Goal: Transaction & Acquisition: Purchase product/service

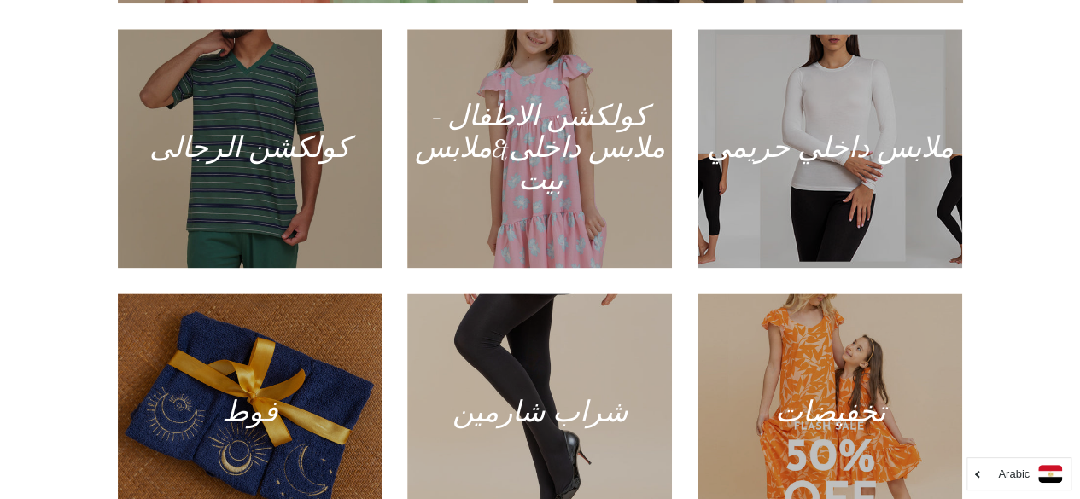
scroll to position [952, 0]
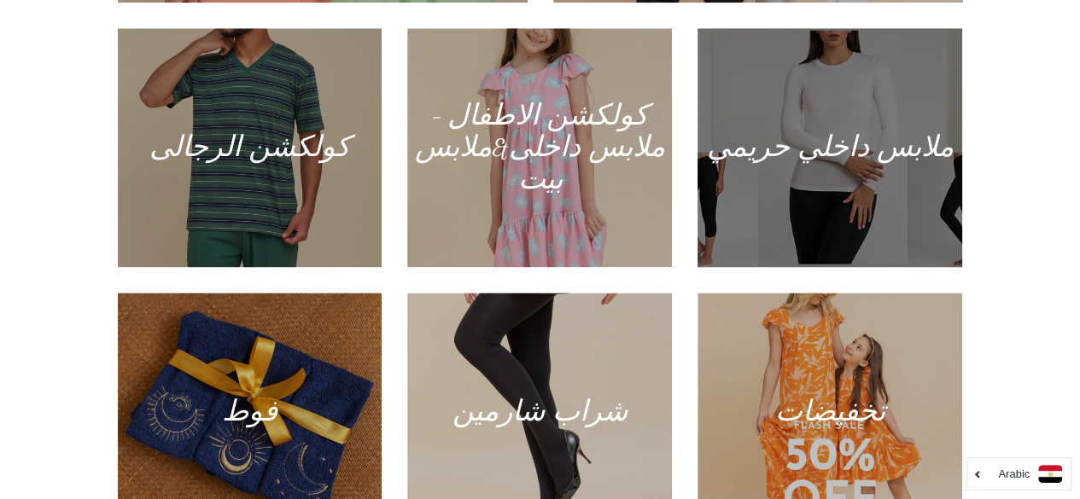
click at [874, 166] on div at bounding box center [830, 148] width 272 height 246
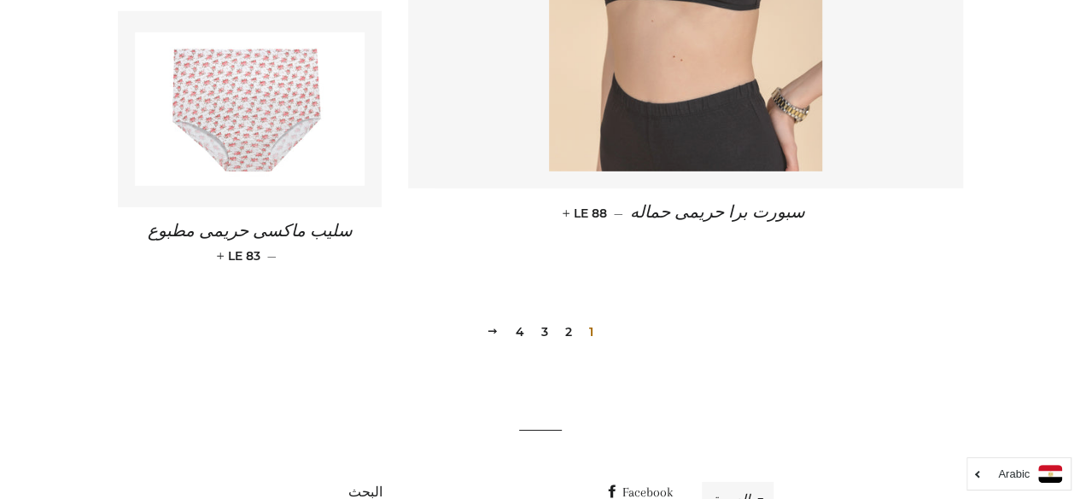
scroll to position [2586, 0]
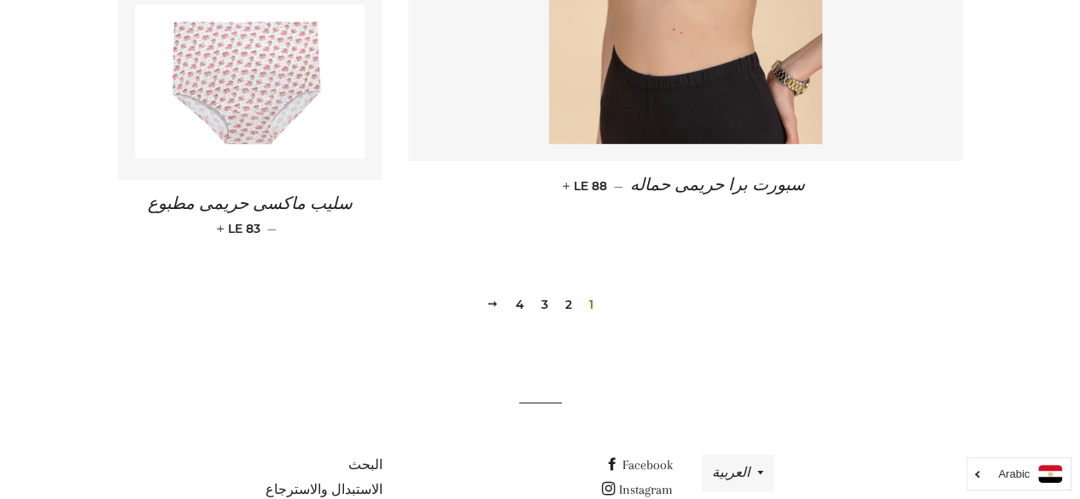
click at [568, 306] on link "2" at bounding box center [568, 305] width 20 height 26
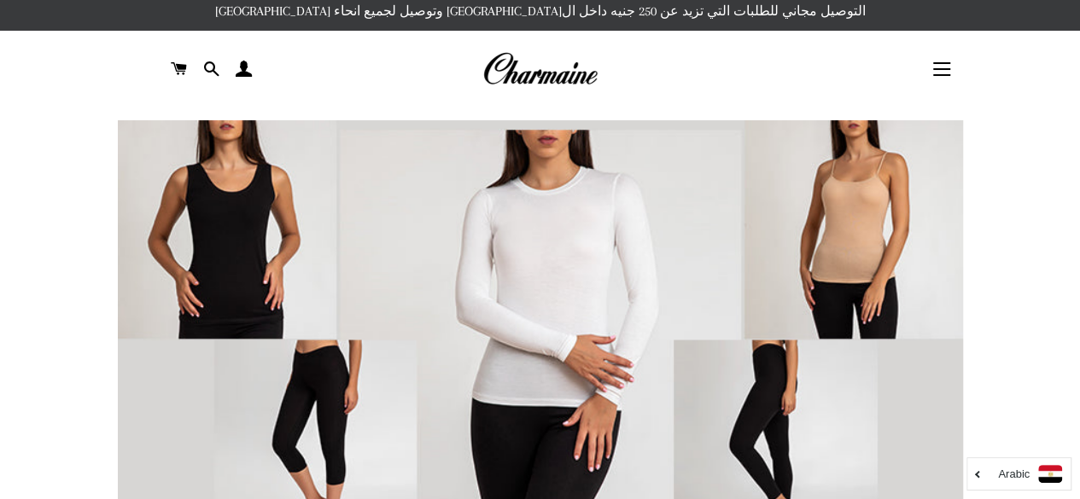
scroll to position [0, 0]
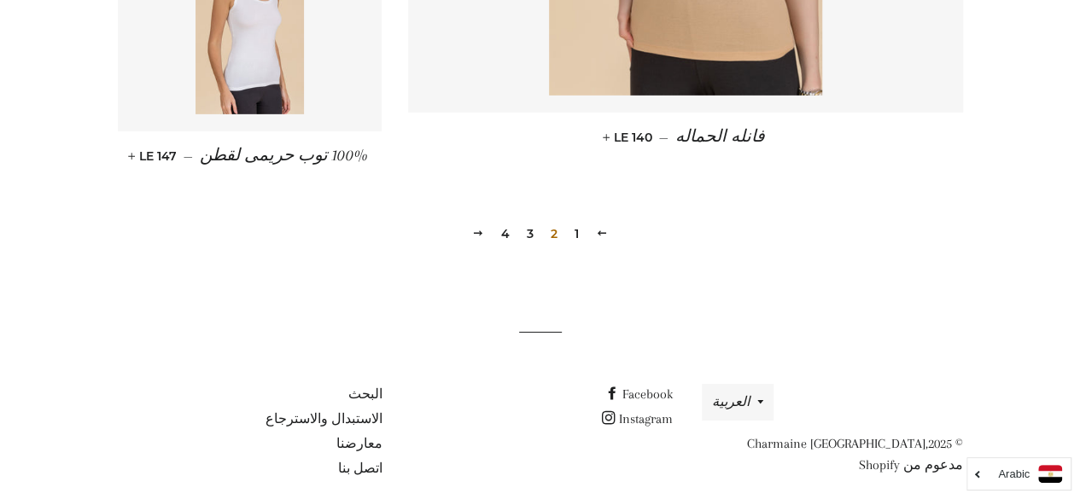
scroll to position [2670, 0]
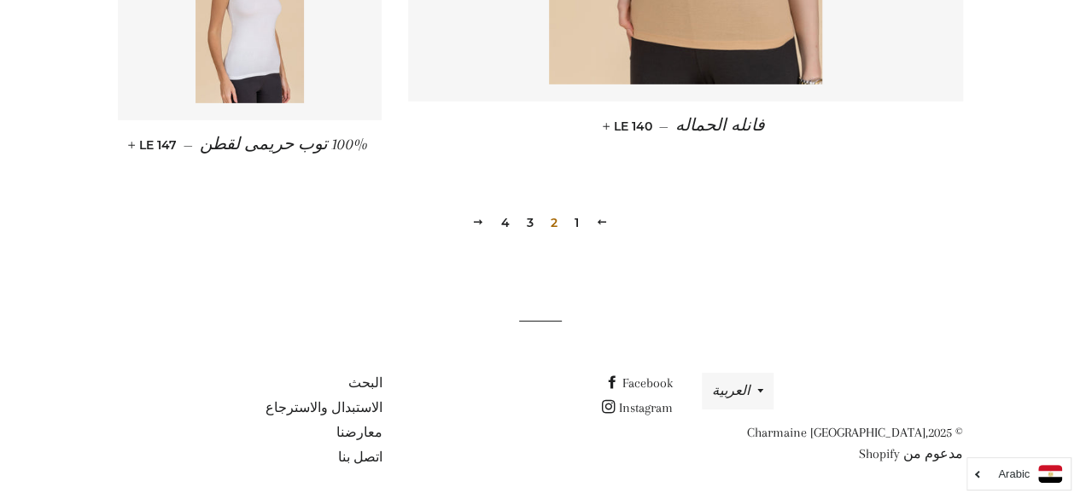
click at [528, 220] on link "3" at bounding box center [530, 223] width 20 height 26
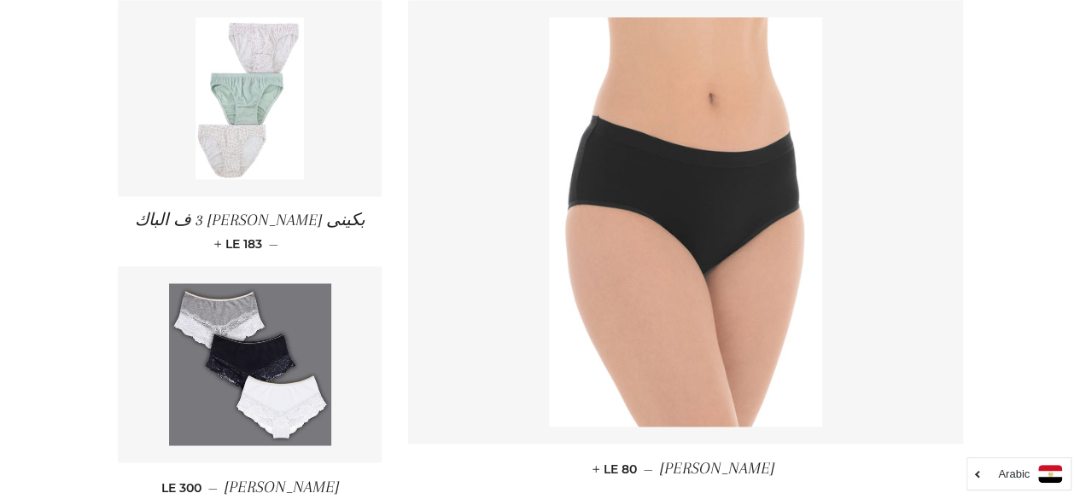
scroll to position [1302, 0]
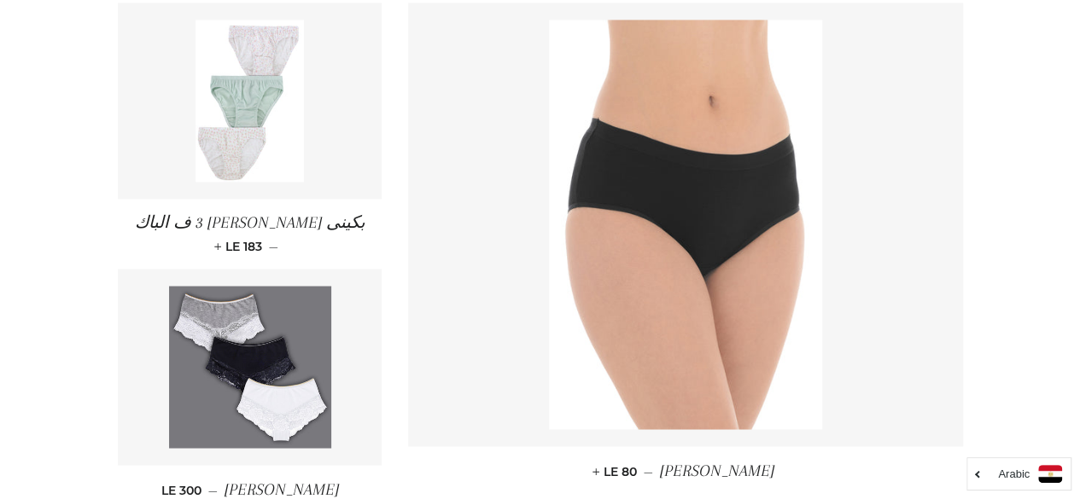
click at [270, 172] on img at bounding box center [249, 101] width 108 height 162
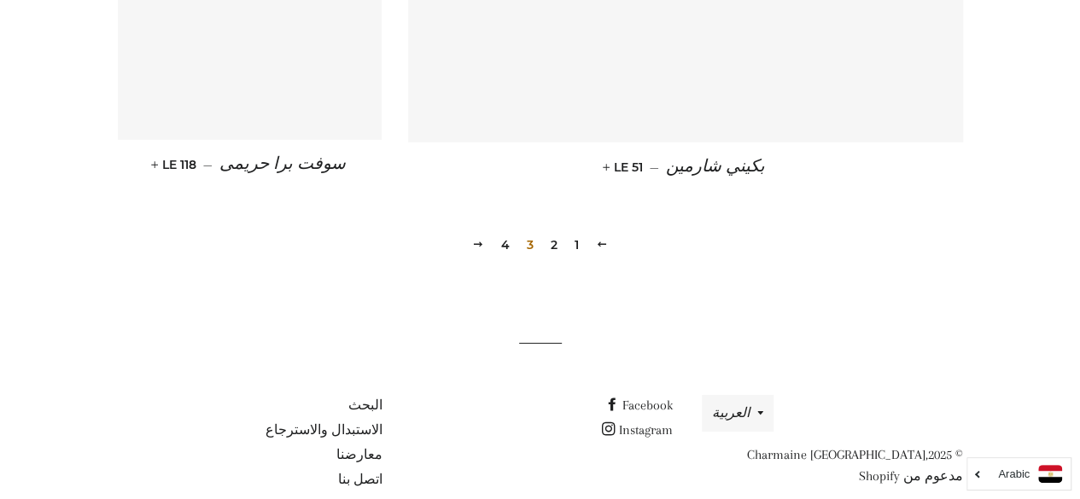
scroll to position [2547, 0]
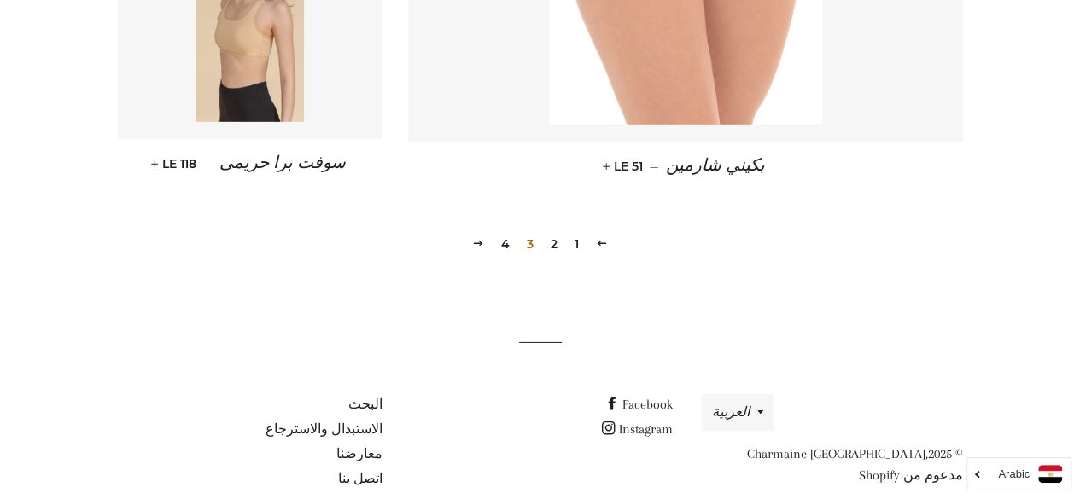
click at [509, 243] on link "4" at bounding box center [505, 244] width 22 height 26
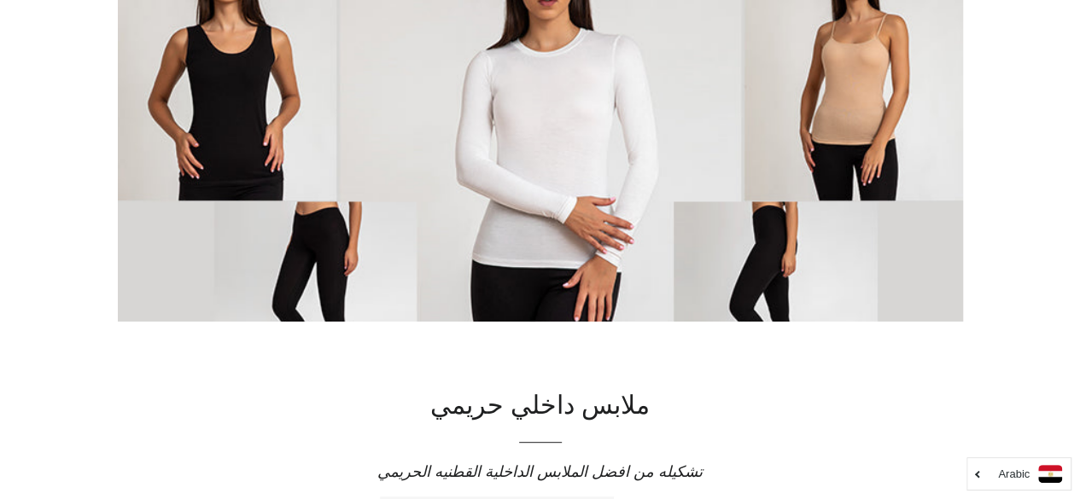
scroll to position [0, 0]
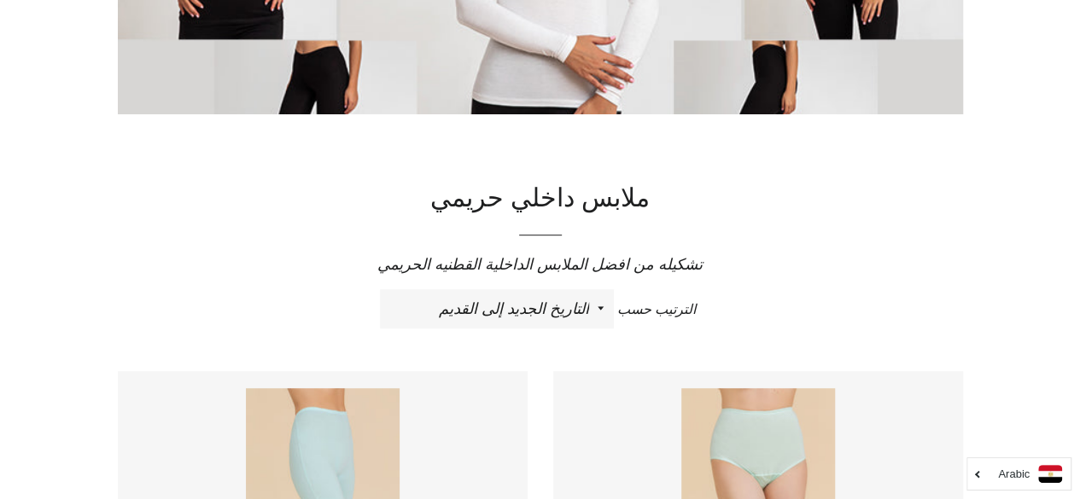
scroll to position [396, 0]
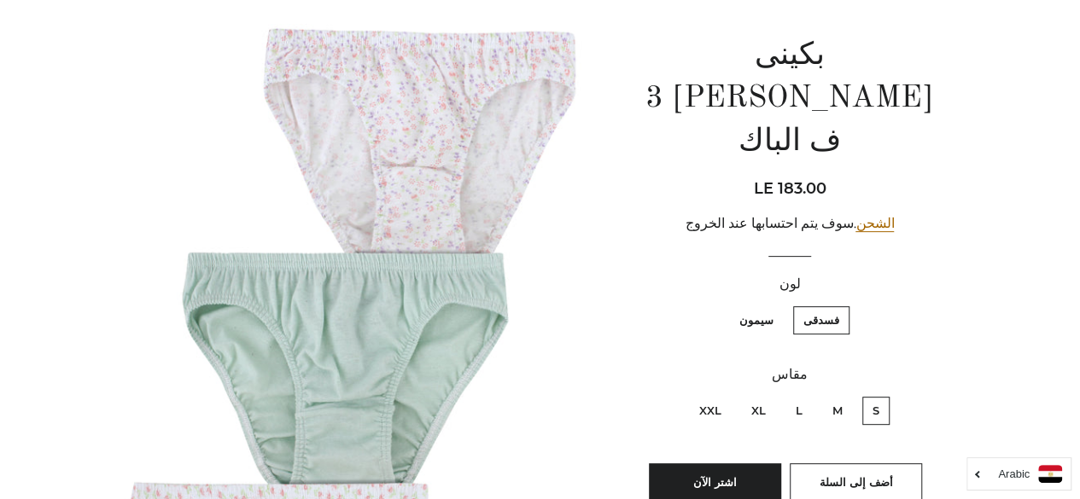
scroll to position [180, 0]
click at [763, 306] on label "سيمون" at bounding box center [756, 320] width 55 height 28
click at [777, 303] on input "سيمون" at bounding box center [777, 303] width 1 height 1
radio input "true"
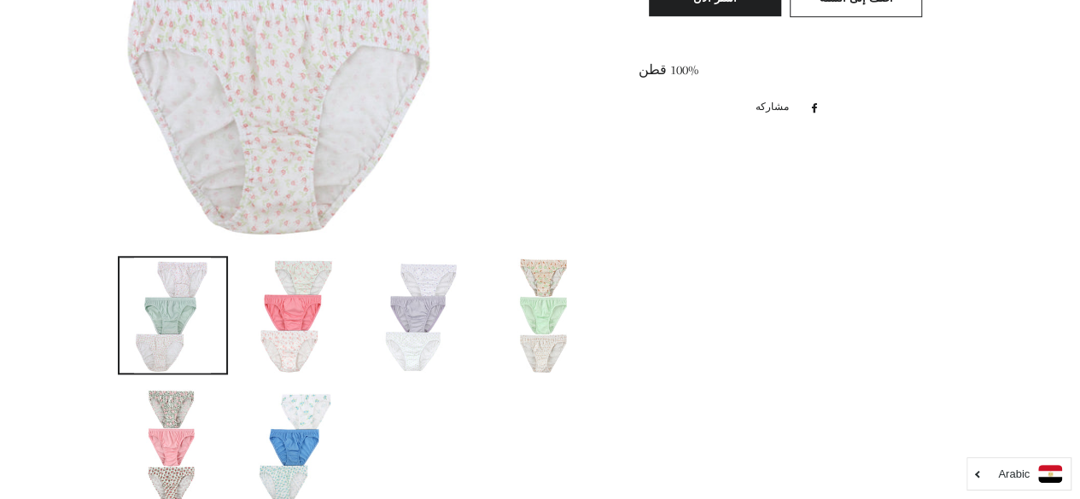
scroll to position [725, 0]
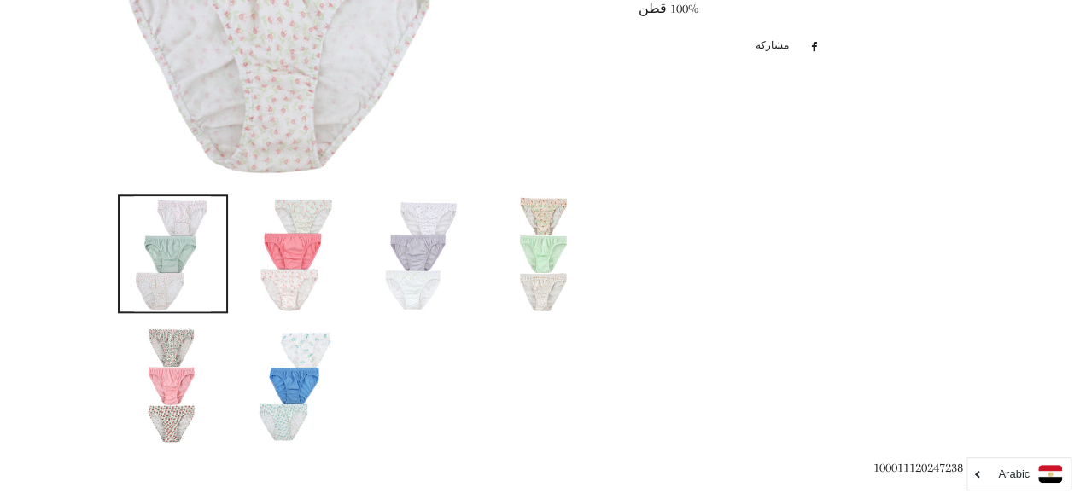
click at [422, 247] on img at bounding box center [419, 253] width 77 height 115
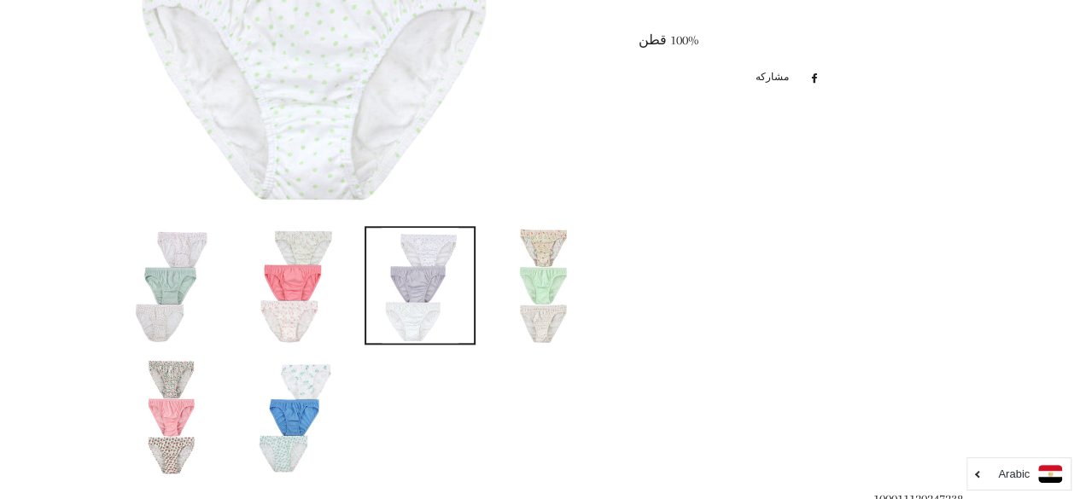
scroll to position [695, 0]
click at [535, 263] on img at bounding box center [543, 284] width 77 height 115
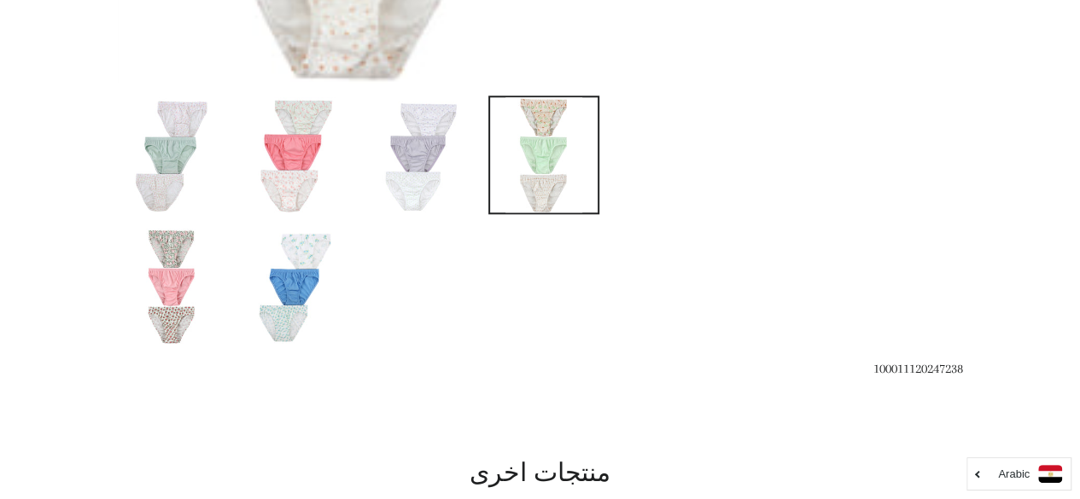
scroll to position [825, 0]
click at [288, 282] on img at bounding box center [296, 285] width 77 height 115
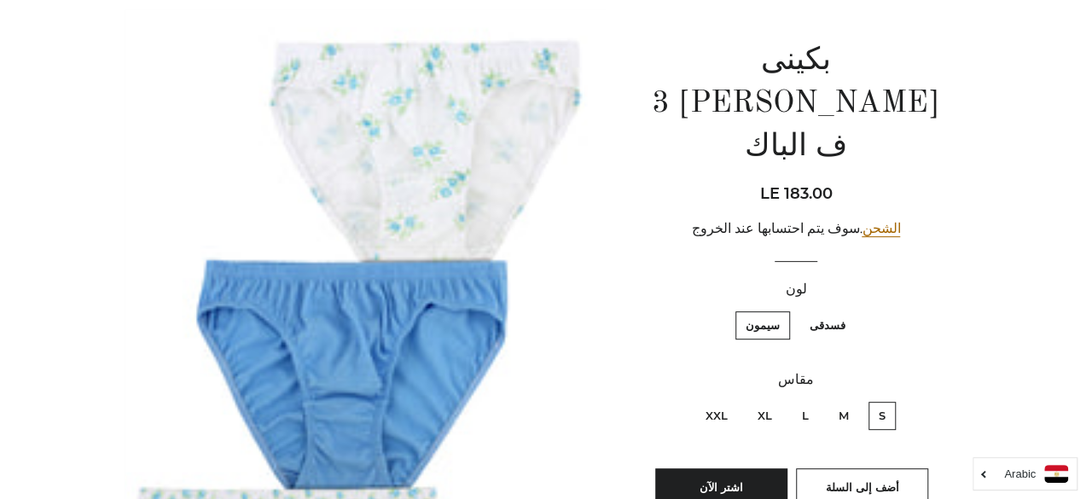
scroll to position [173, 0]
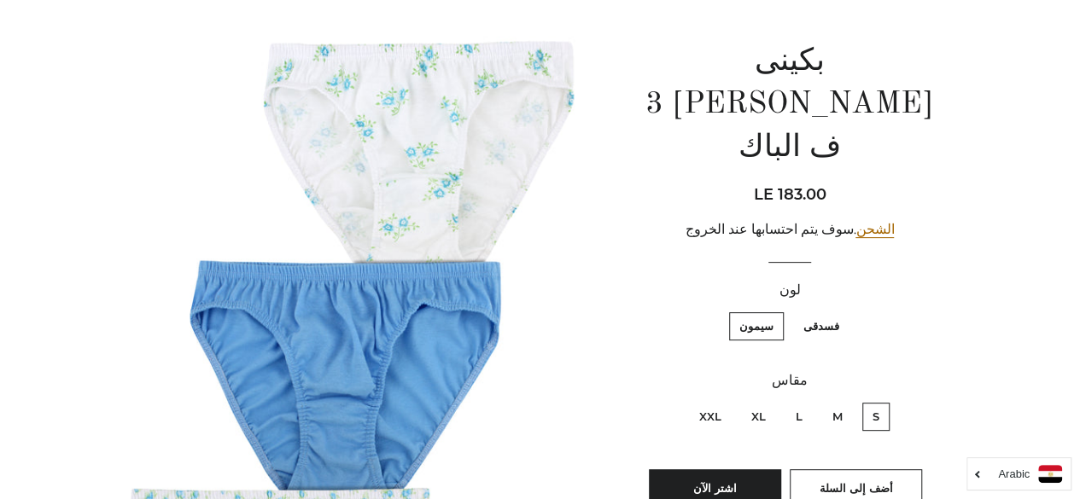
click at [288, 282] on img at bounding box center [359, 371] width 482 height 723
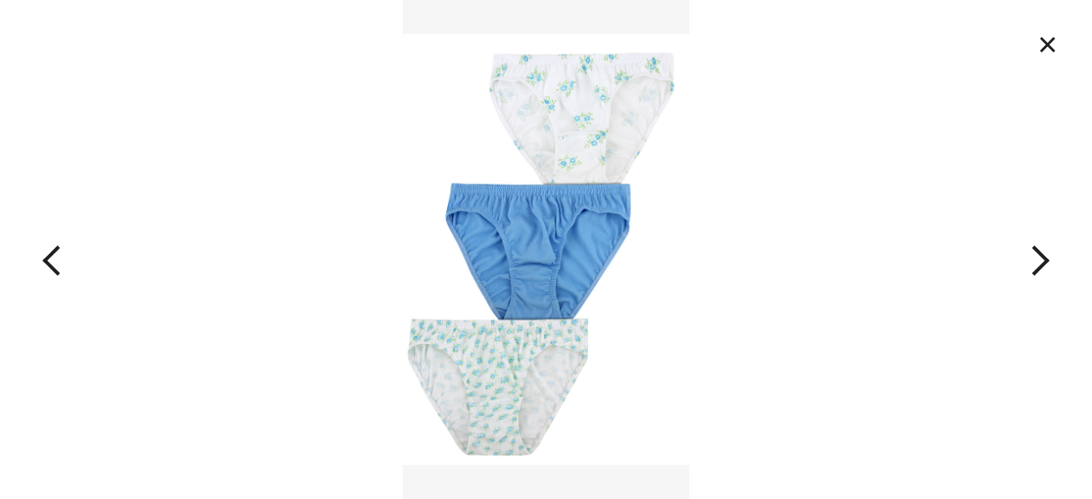
click at [1049, 40] on button "×" at bounding box center [1048, 45] width 38 height 38
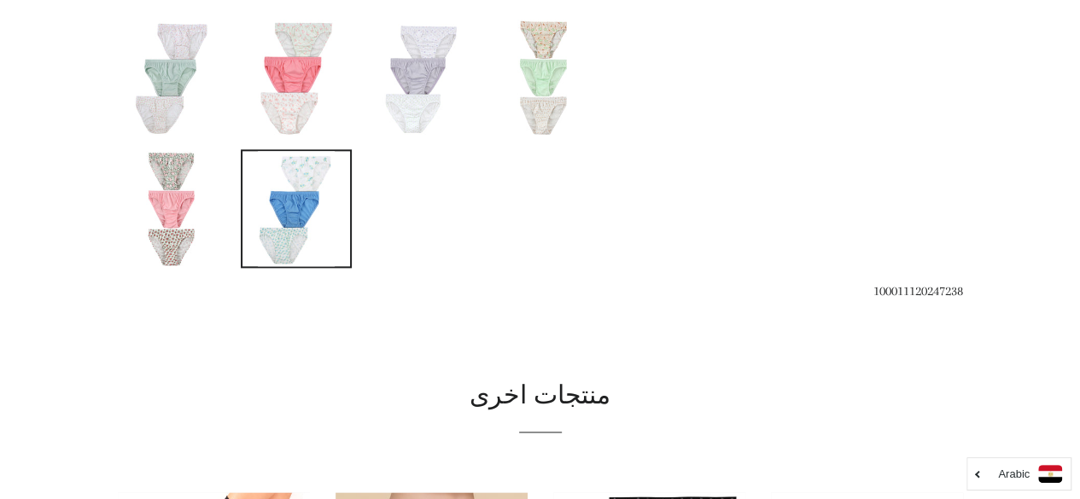
scroll to position [903, 0]
click at [157, 185] on img at bounding box center [172, 207] width 77 height 115
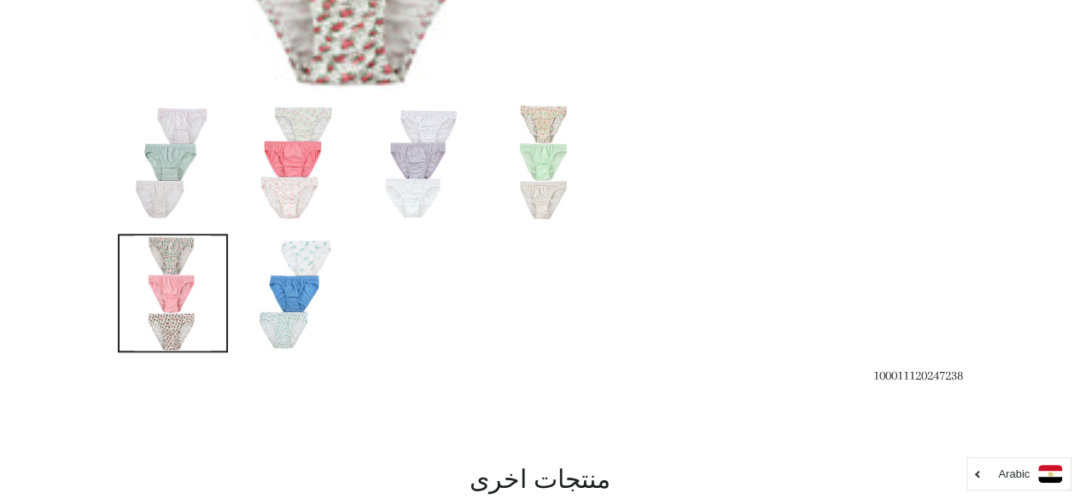
scroll to position [816, 0]
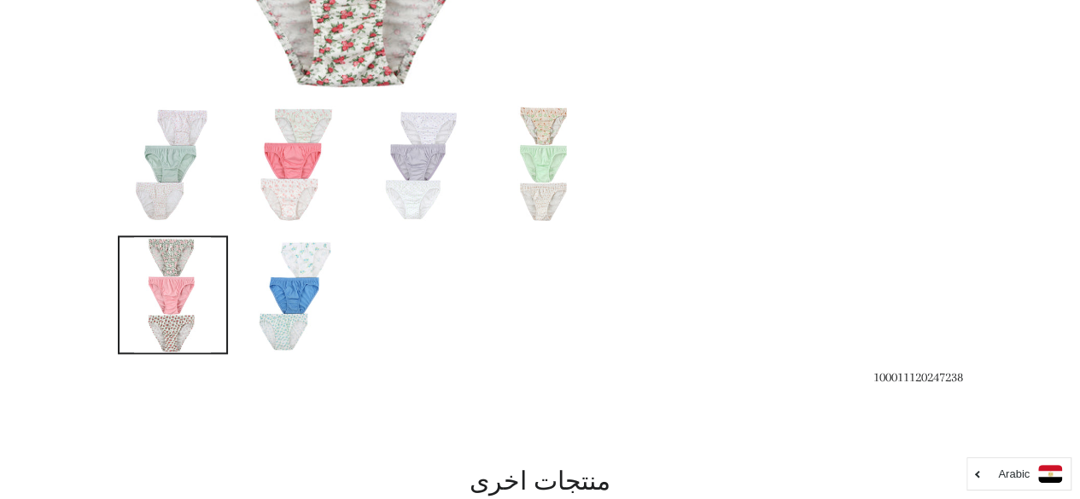
click at [279, 317] on img at bounding box center [296, 294] width 77 height 115
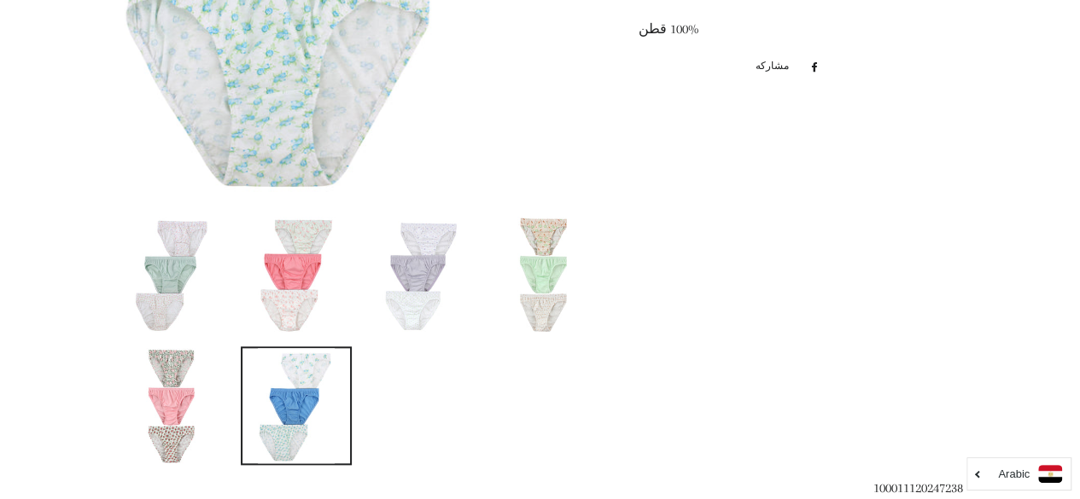
scroll to position [713, 0]
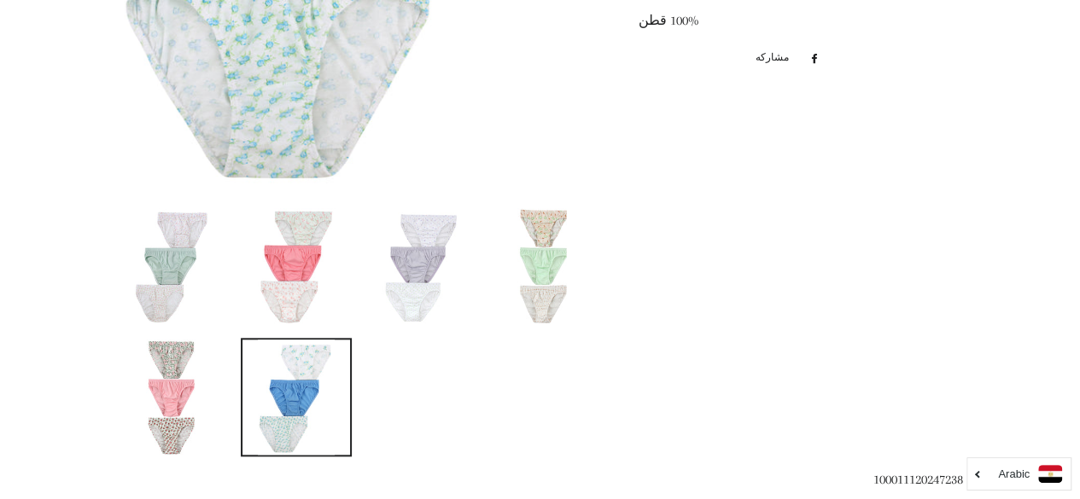
click at [171, 259] on img at bounding box center [172, 265] width 77 height 115
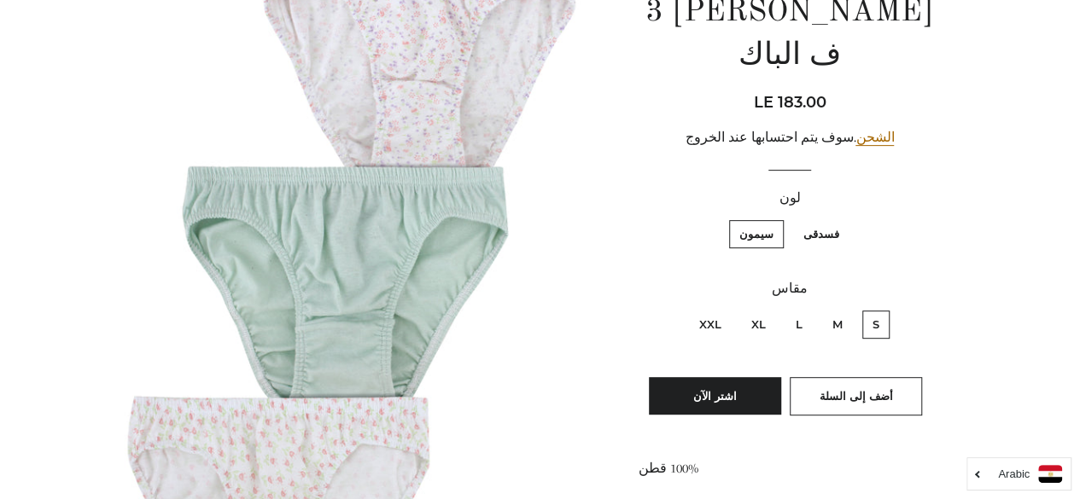
scroll to position [270, 0]
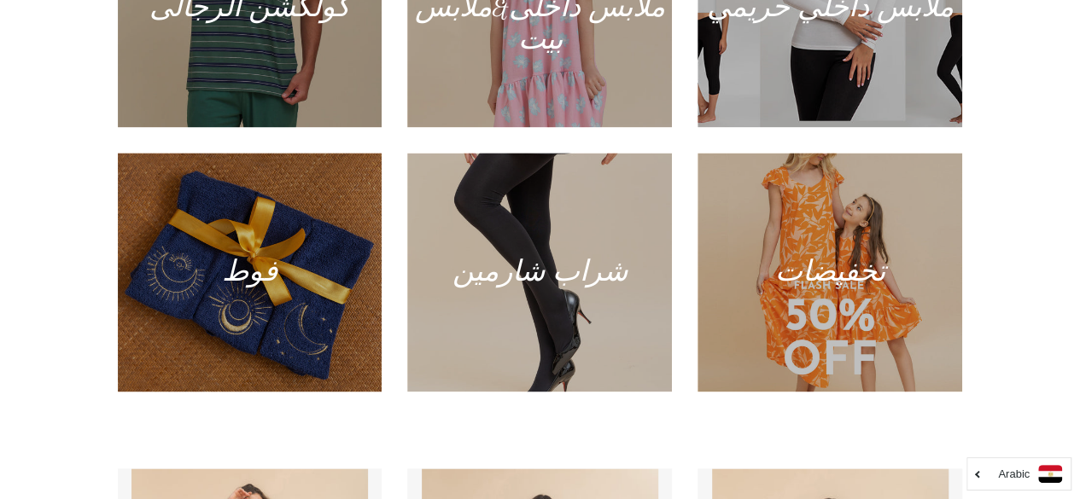
scroll to position [1098, 0]
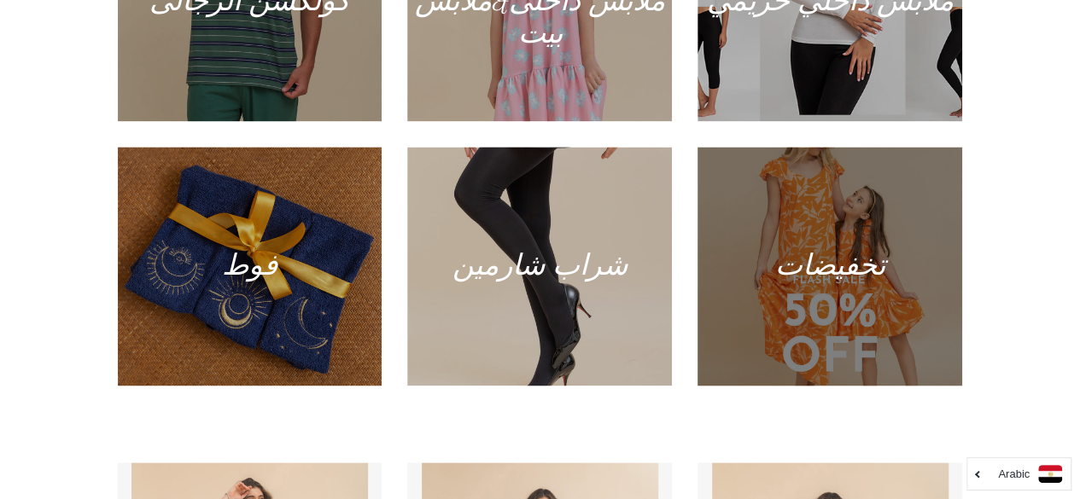
click at [842, 243] on div at bounding box center [830, 266] width 272 height 246
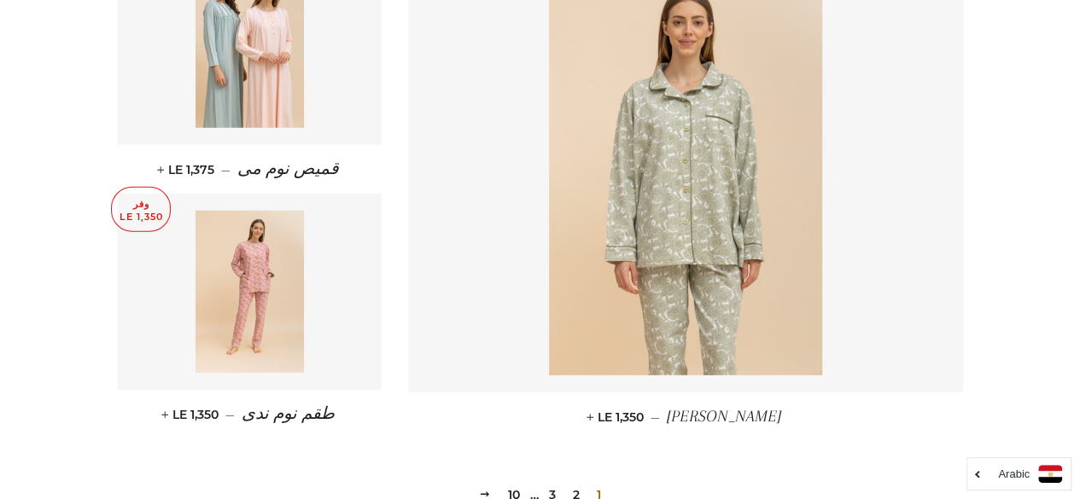
scroll to position [2373, 0]
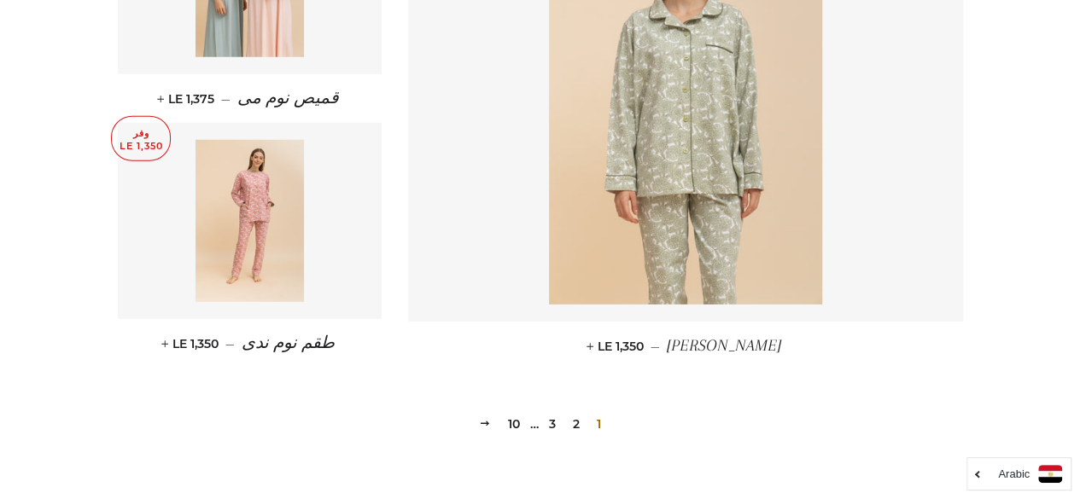
click at [581, 411] on link "2" at bounding box center [576, 424] width 20 height 26
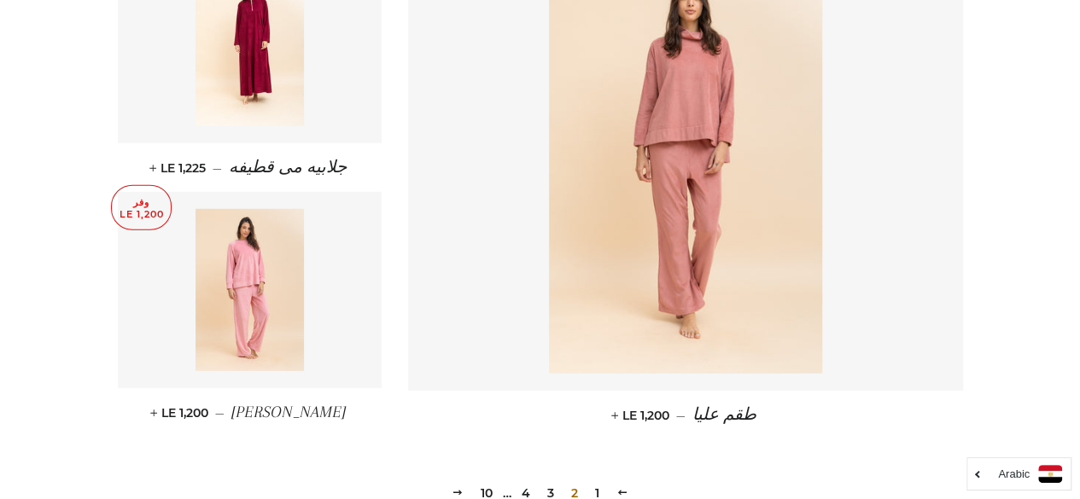
scroll to position [2577, 0]
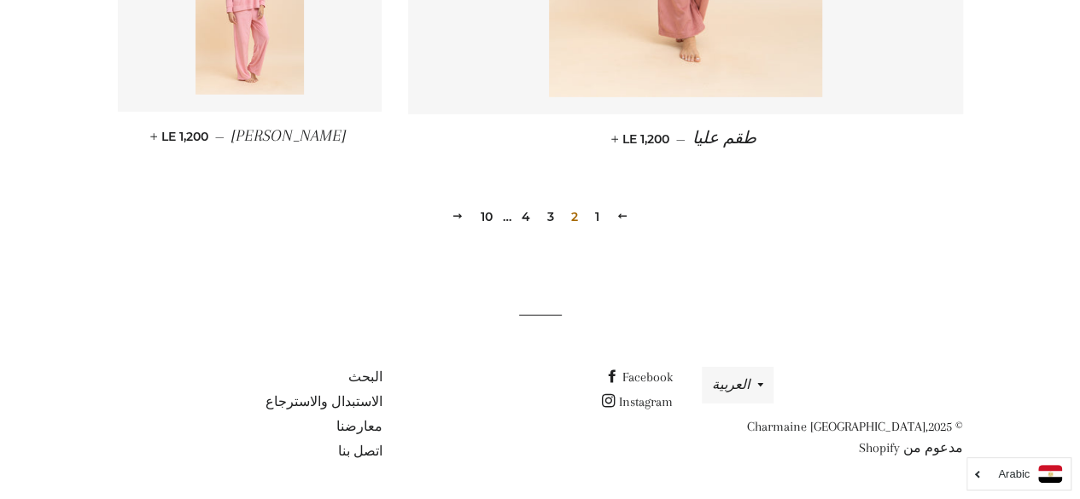
click at [551, 219] on link "3" at bounding box center [550, 217] width 20 height 26
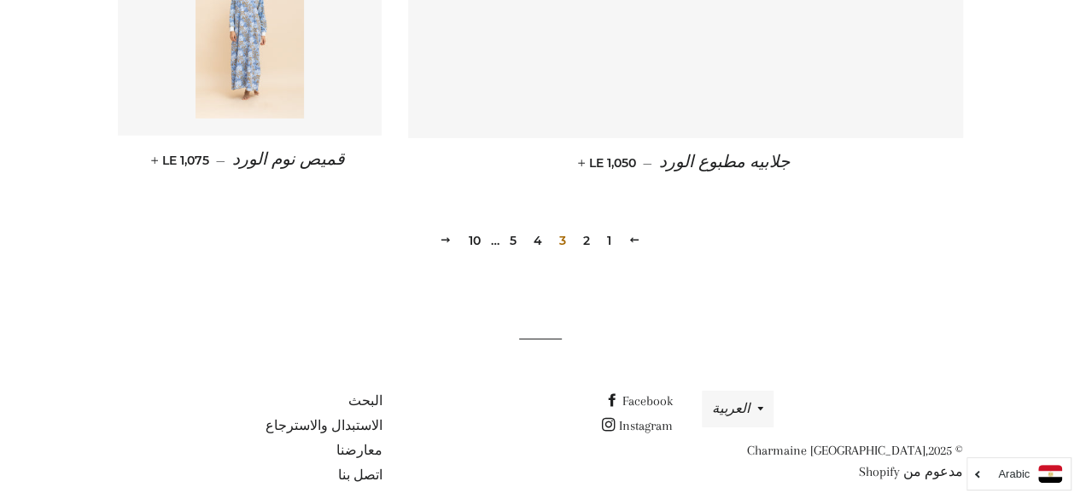
scroll to position [2562, 0]
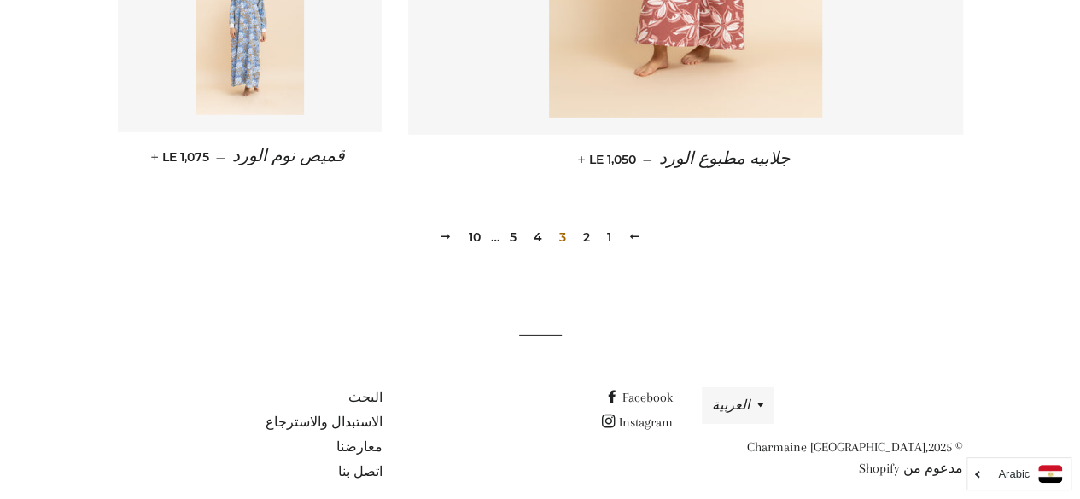
click at [539, 224] on link "4" at bounding box center [538, 237] width 22 height 26
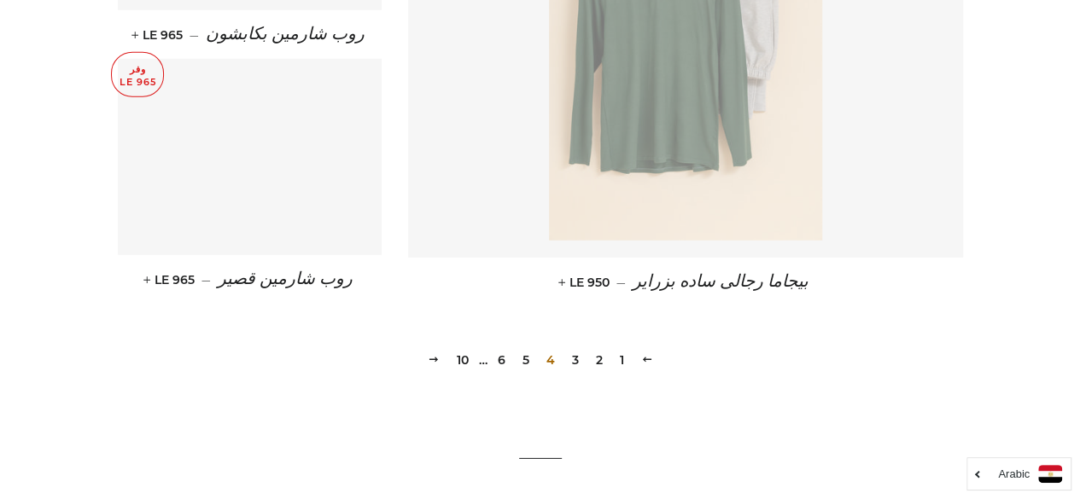
scroll to position [2419, 0]
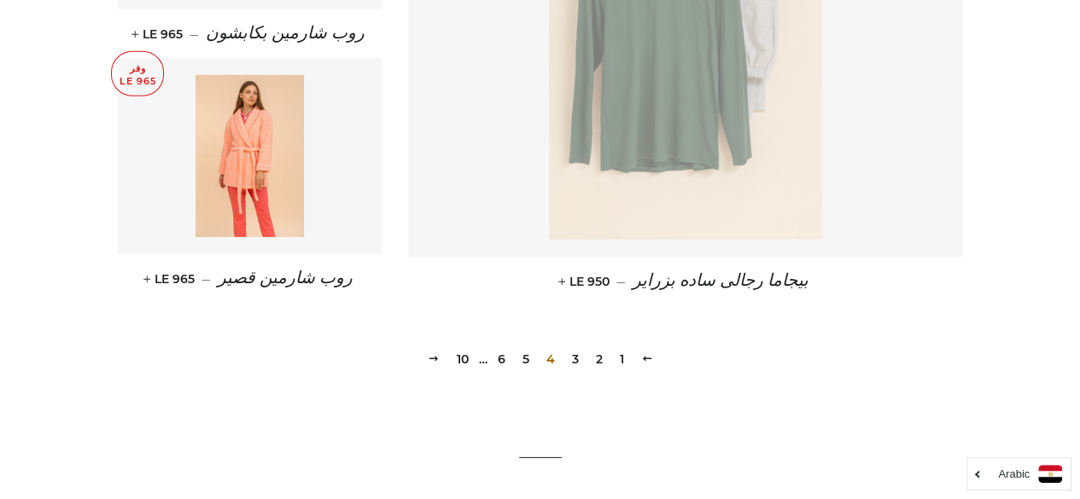
drag, startPoint x: 524, startPoint y: 363, endPoint x: 525, endPoint y: 393, distance: 30.7
click at [521, 360] on link "5" at bounding box center [525, 359] width 20 height 26
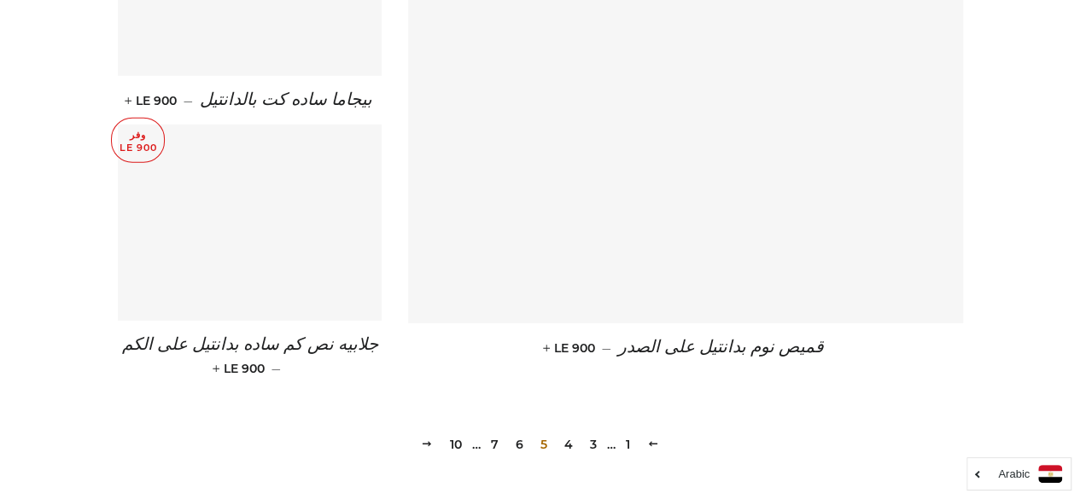
scroll to position [2442, 0]
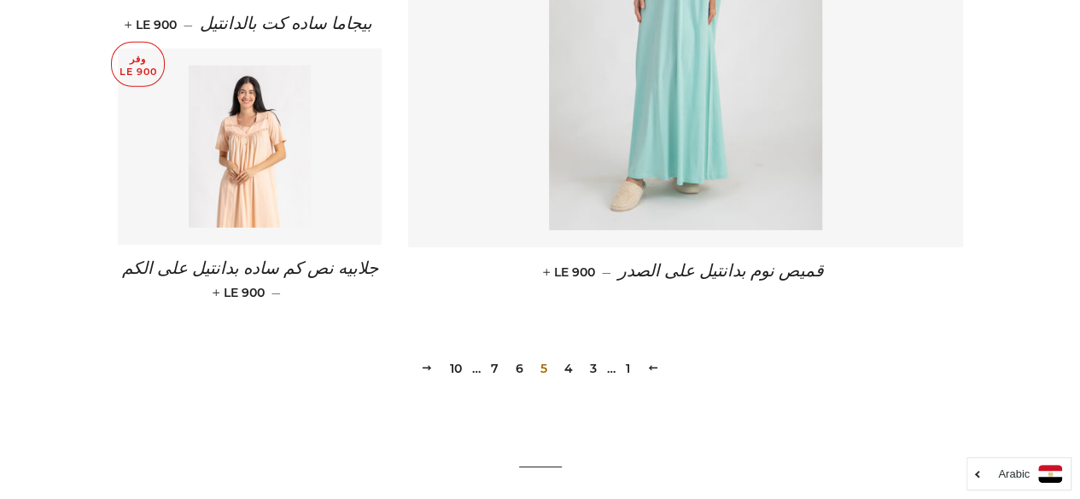
click at [519, 356] on link "6" at bounding box center [519, 369] width 21 height 26
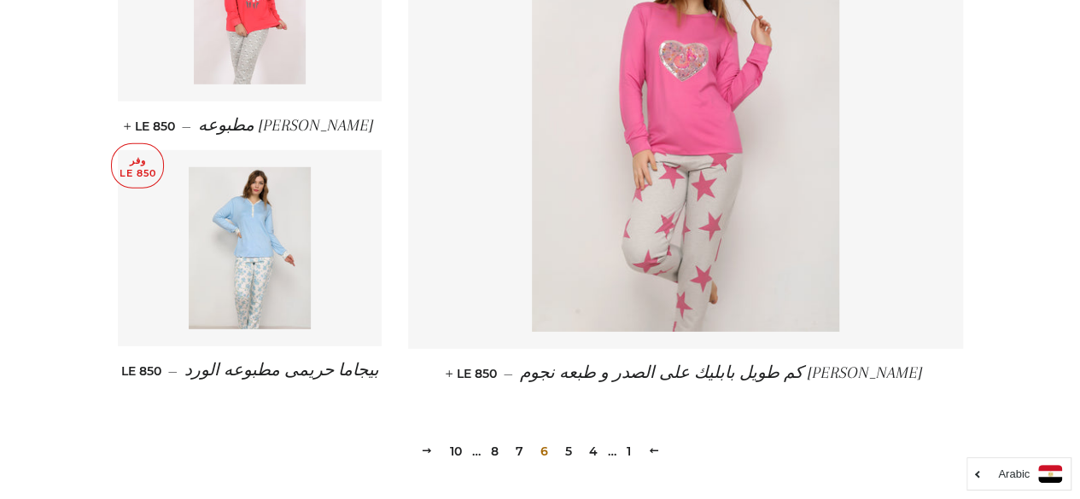
scroll to position [2409, 0]
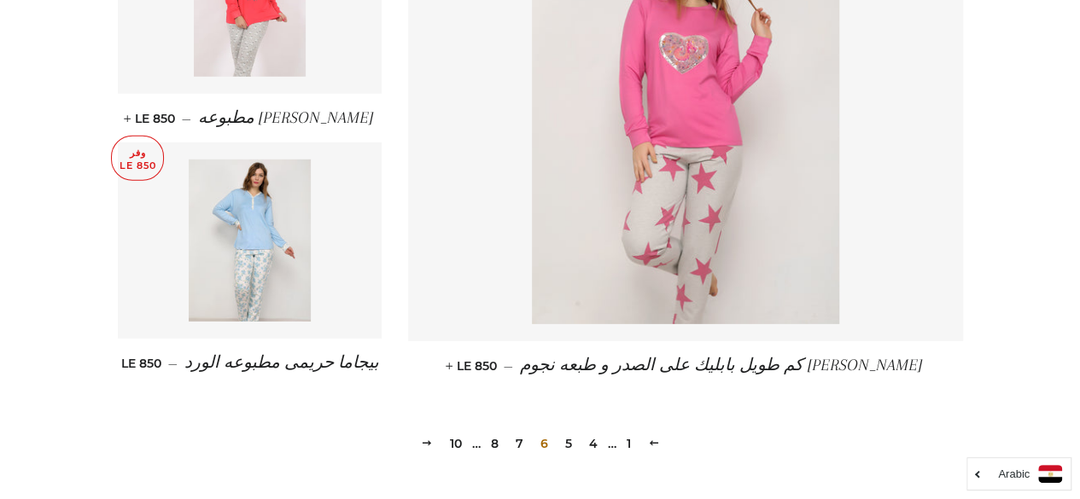
click at [509, 440] on link "7" at bounding box center [519, 444] width 21 height 26
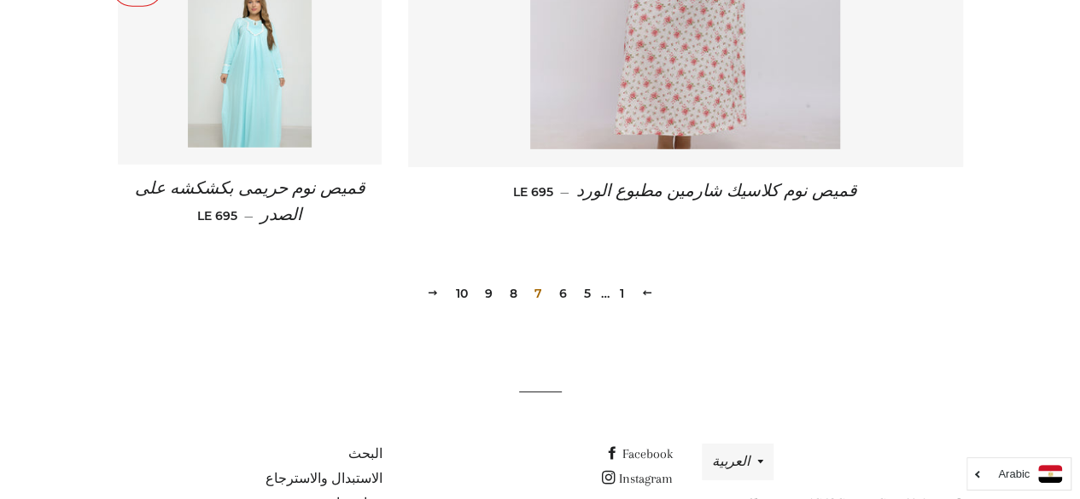
scroll to position [2504, 0]
click at [513, 288] on link "8" at bounding box center [513, 293] width 21 height 26
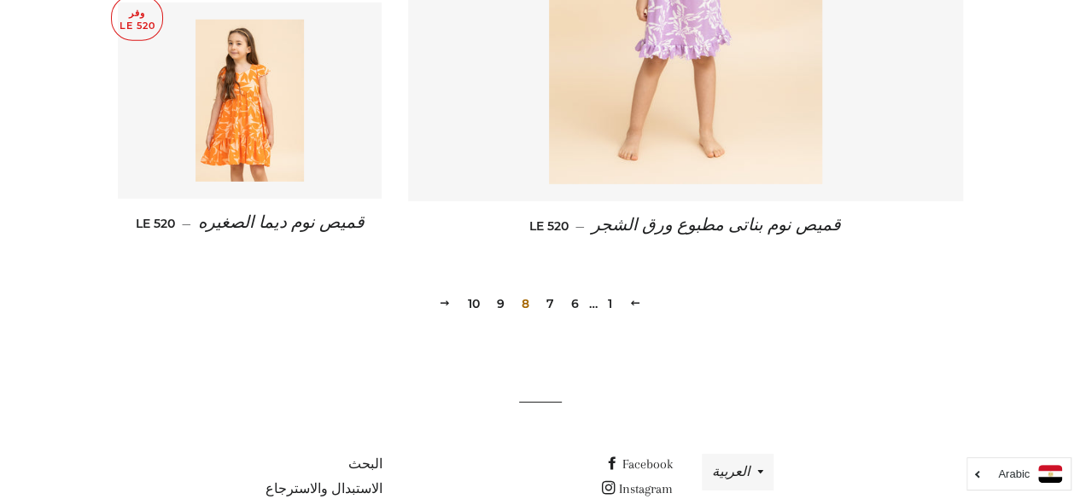
scroll to position [2524, 0]
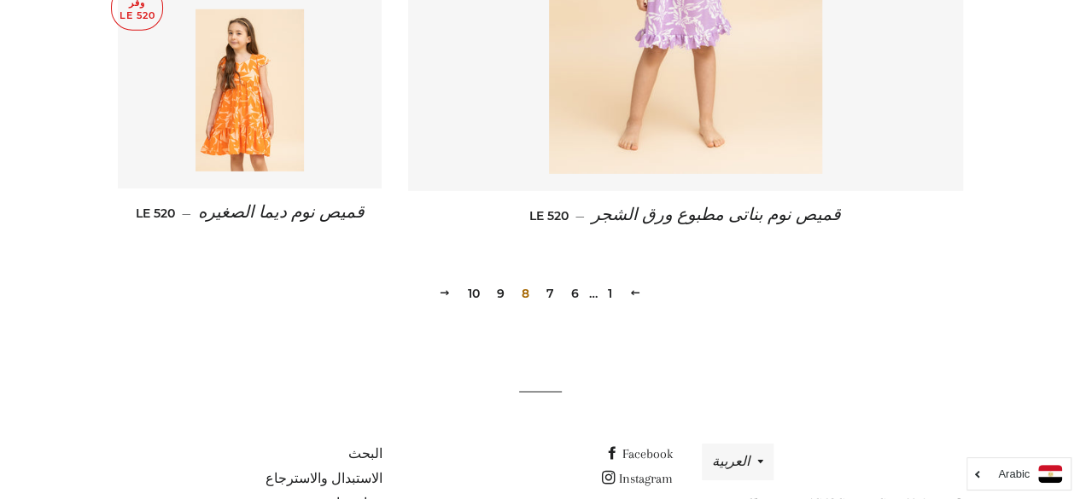
click at [500, 293] on link "9" at bounding box center [500, 294] width 21 height 26
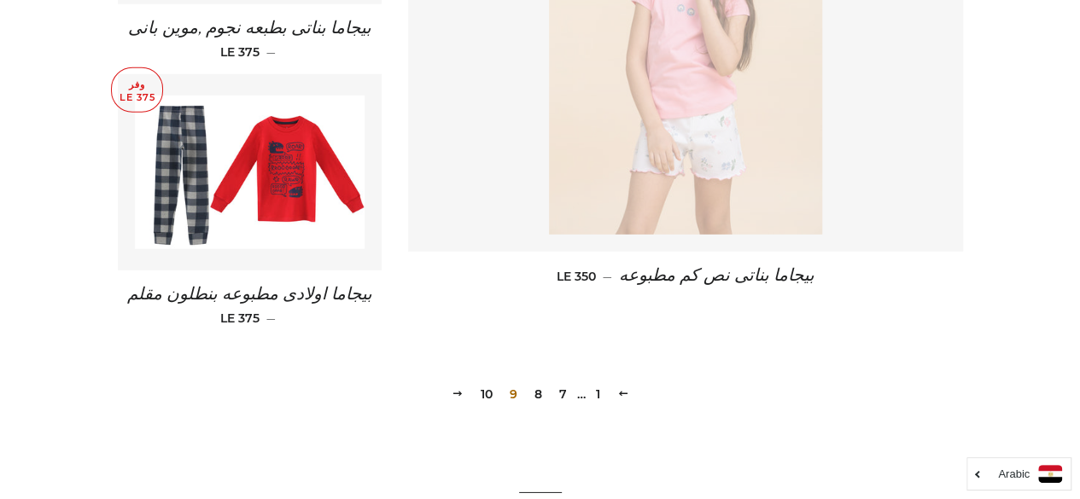
scroll to position [2616, 0]
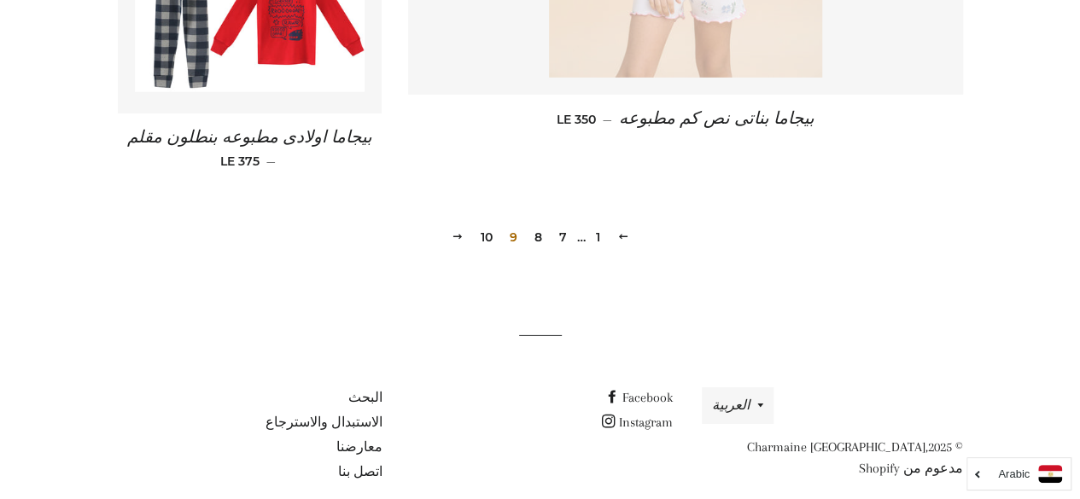
click at [489, 224] on link "10" at bounding box center [487, 237] width 26 height 26
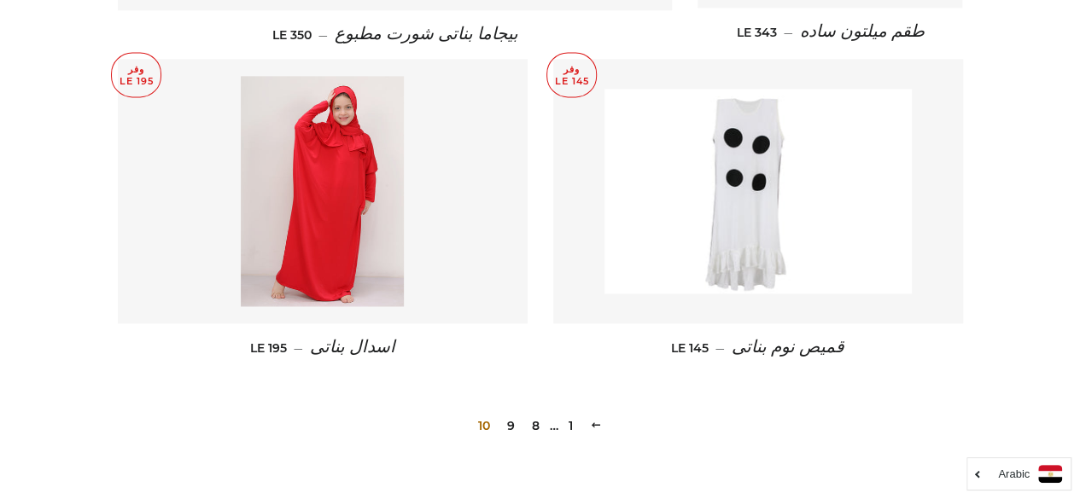
scroll to position [1156, 0]
